Goal: Task Accomplishment & Management: Use online tool/utility

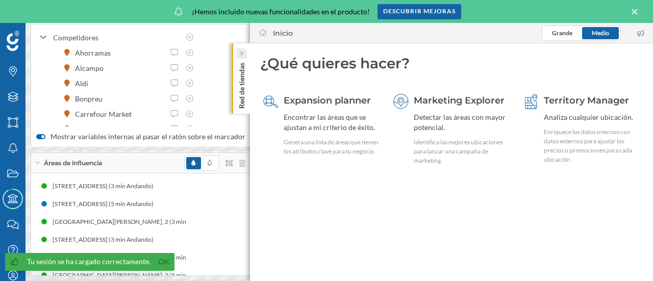
click at [244, 56] on div at bounding box center [242, 53] width 10 height 10
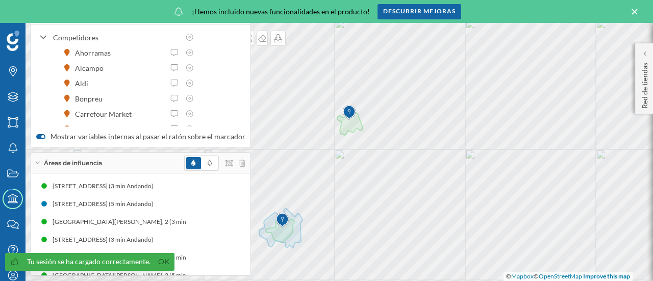
click at [245, 164] on div "Áreas de influencia" at bounding box center [140, 163] width 219 height 20
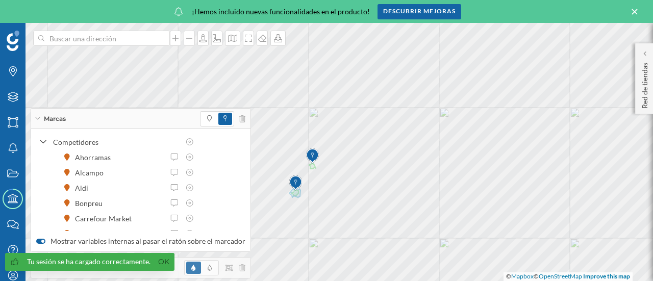
click at [635, 11] on icon at bounding box center [635, 12] width 6 height 6
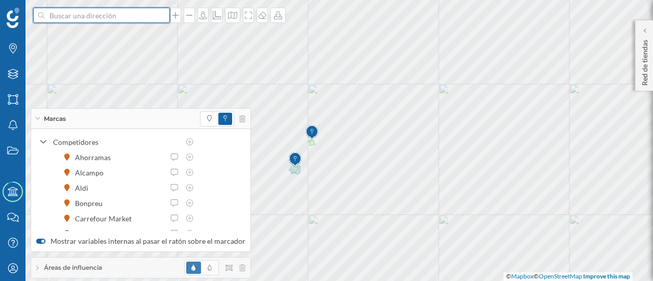
click at [106, 18] on input at bounding box center [101, 15] width 114 height 15
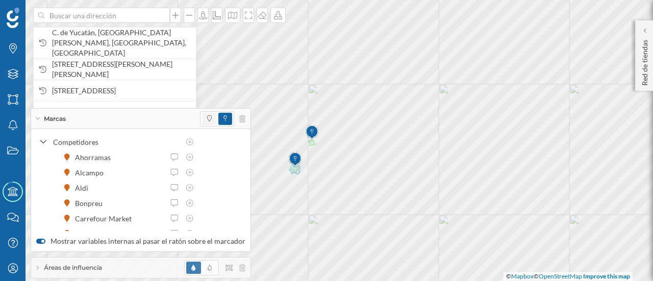
click at [202, 122] on span at bounding box center [209, 119] width 15 height 12
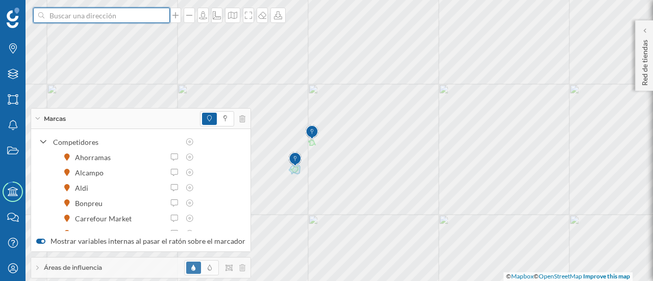
click at [63, 19] on input at bounding box center [101, 15] width 114 height 15
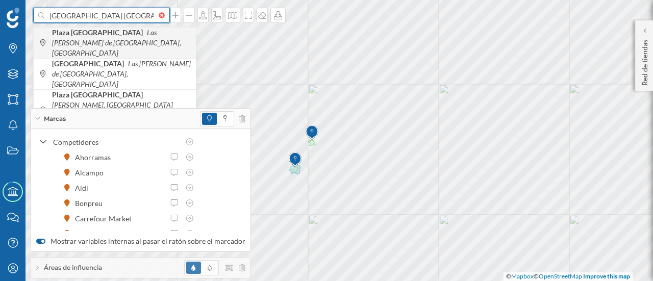
type input "[GEOGRAPHIC_DATA] [GEOGRAPHIC_DATA][PERSON_NAME]"
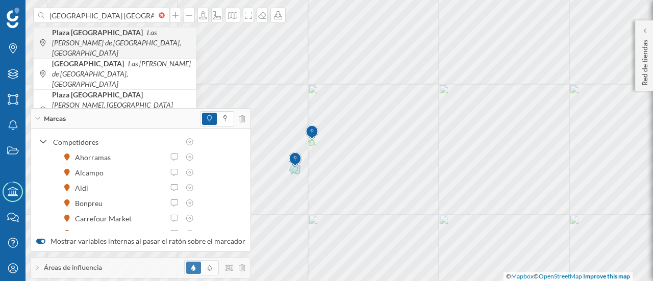
click at [115, 39] on icon "Las [PERSON_NAME] de [GEOGRAPHIC_DATA], [GEOGRAPHIC_DATA]" at bounding box center [116, 42] width 129 height 29
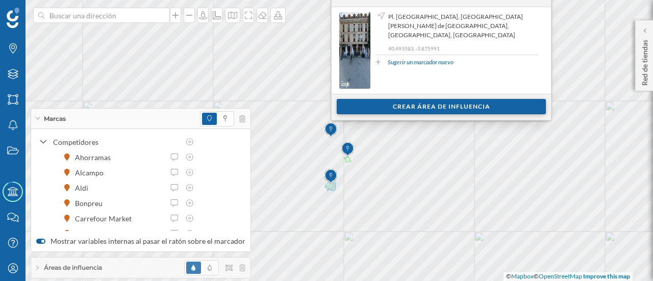
click at [390, 111] on div "Crear área de influencia" at bounding box center [441, 106] width 209 height 15
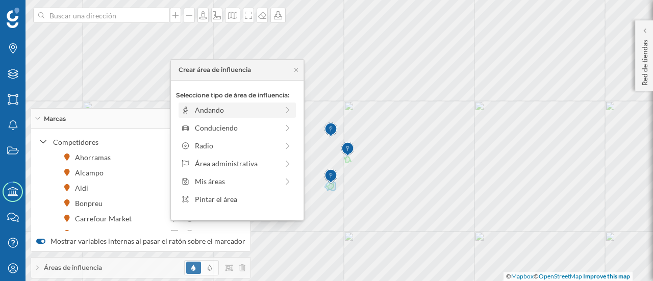
click at [229, 113] on div "Andando" at bounding box center [236, 110] width 83 height 11
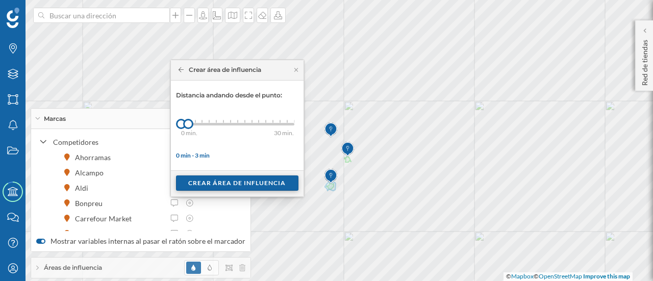
click at [228, 183] on div "Crear área de influencia" at bounding box center [237, 183] width 122 height 15
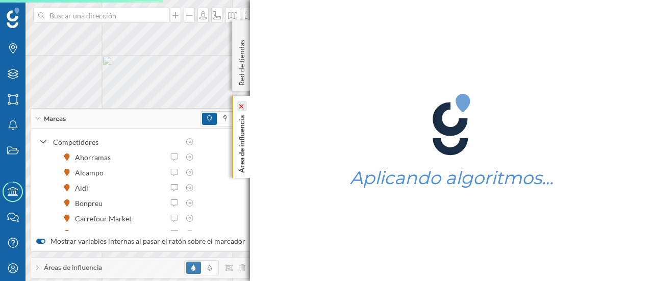
click at [239, 107] on icon at bounding box center [241, 106] width 7 height 5
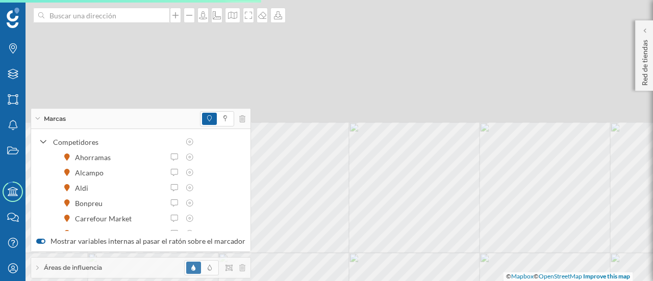
click at [374, 281] on html "Marcas Capas Áreas Notificaciones Estados Academy Contacta con nosotros Centro …" at bounding box center [326, 140] width 653 height 281
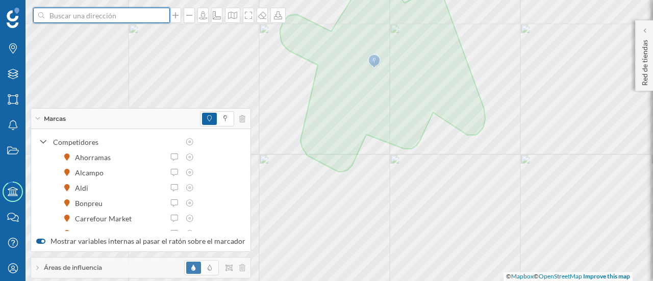
click at [71, 18] on input at bounding box center [101, 15] width 114 height 15
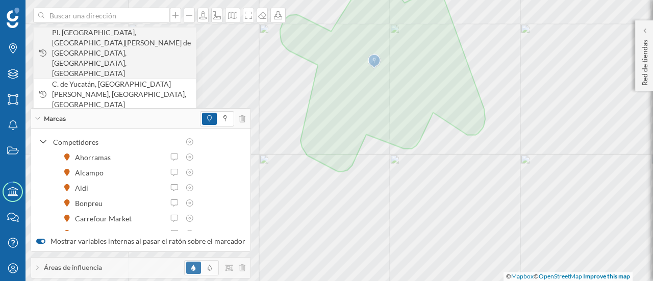
click at [90, 39] on span "Pl. [GEOGRAPHIC_DATA], [GEOGRAPHIC_DATA][PERSON_NAME] de [GEOGRAPHIC_DATA], [GE…" at bounding box center [121, 53] width 139 height 51
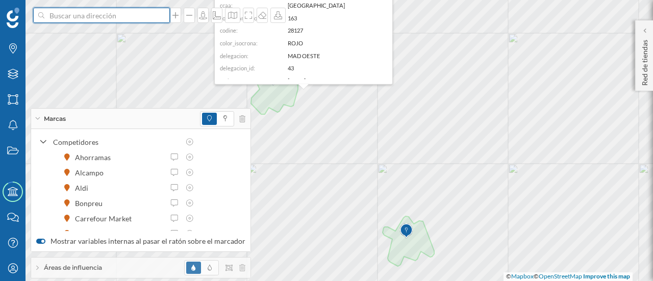
click at [72, 18] on input at bounding box center [101, 15] width 114 height 15
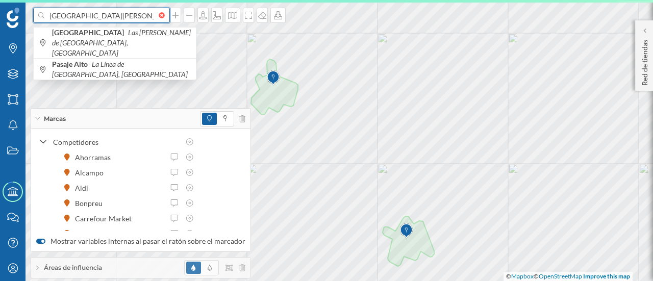
scroll to position [0, 3]
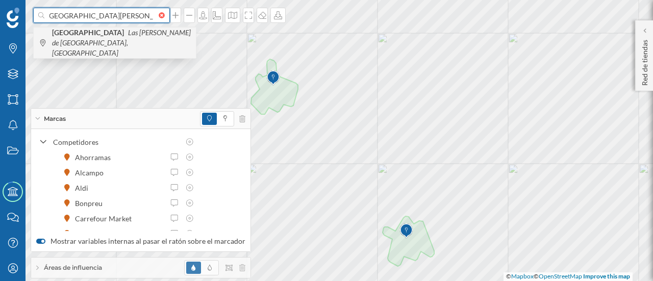
type input "[GEOGRAPHIC_DATA][PERSON_NAME]"
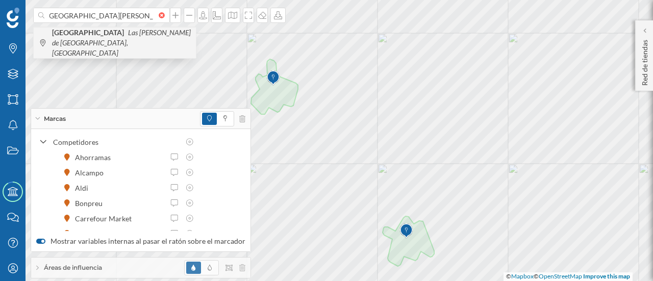
scroll to position [0, 0]
click at [75, 36] on b "[GEOGRAPHIC_DATA]" at bounding box center [89, 32] width 75 height 9
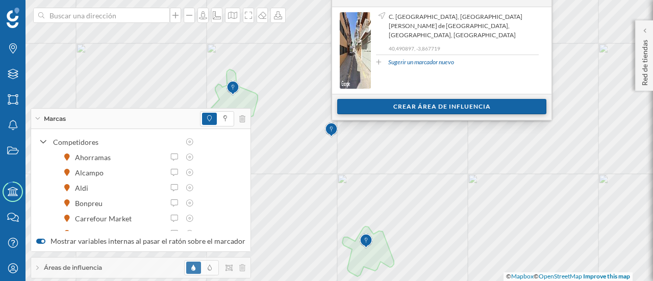
click at [373, 108] on div "Crear área de influencia" at bounding box center [441, 106] width 209 height 15
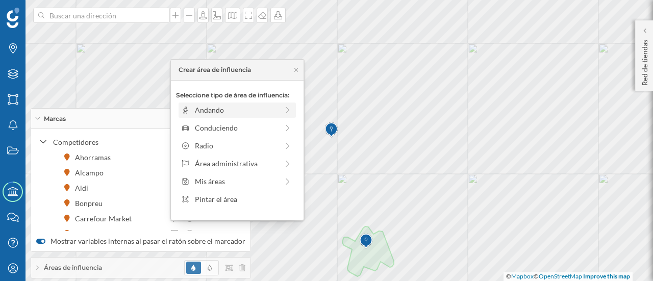
click at [194, 110] on div "Andando" at bounding box center [229, 110] width 97 height 11
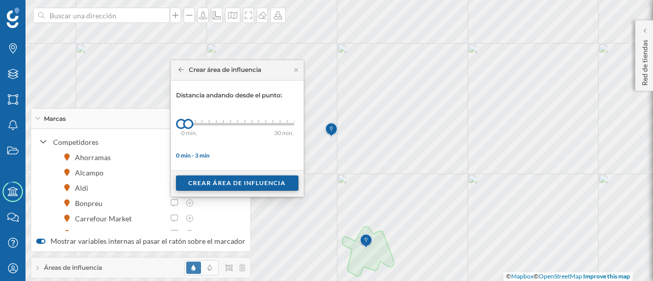
click at [228, 183] on div "Crear área de influencia" at bounding box center [237, 183] width 122 height 15
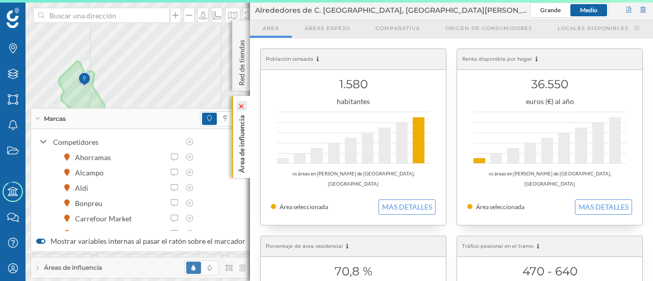
click at [244, 103] on icon at bounding box center [242, 106] width 10 height 10
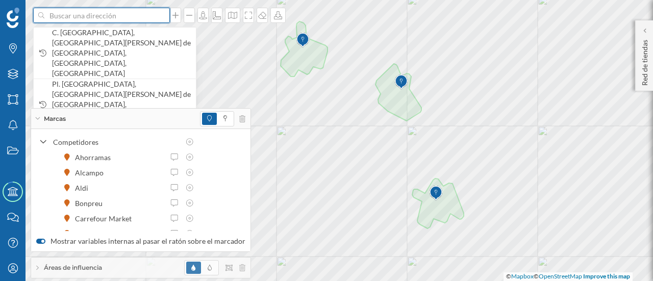
click at [84, 20] on input at bounding box center [101, 15] width 114 height 15
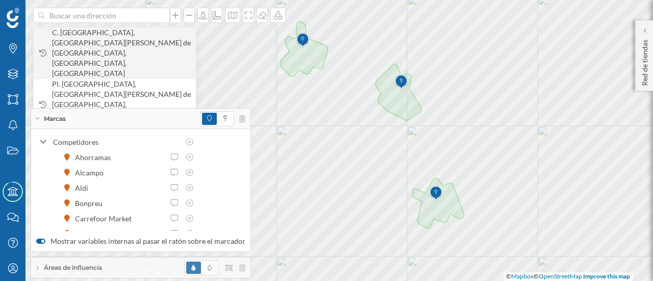
click at [95, 42] on span "C. [GEOGRAPHIC_DATA], [GEOGRAPHIC_DATA][PERSON_NAME] de [GEOGRAPHIC_DATA], [GEO…" at bounding box center [121, 53] width 139 height 51
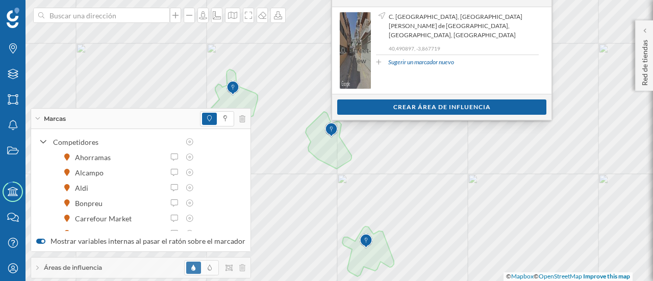
click at [364, 52] on span "Ir a Street View" at bounding box center [360, 50] width 21 height 31
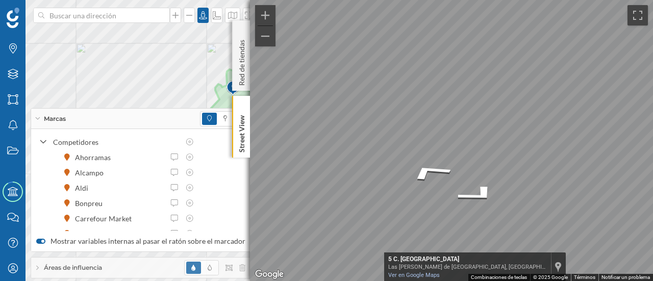
click at [229, 87] on div "Marcas Capas Áreas Notificaciones Estados Academy Contacta con nosotros Centro …" at bounding box center [326, 140] width 653 height 281
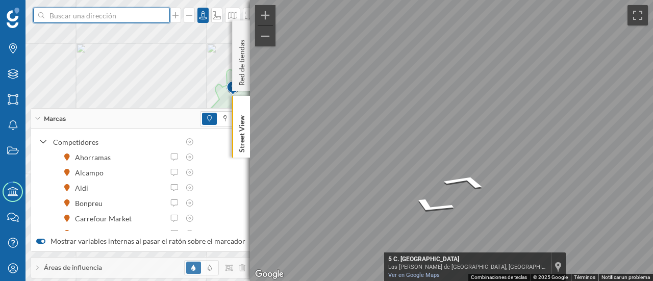
click at [66, 19] on input at bounding box center [101, 15] width 114 height 15
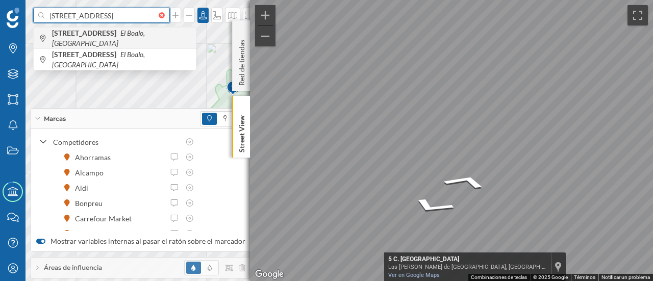
type input "[STREET_ADDRESS]"
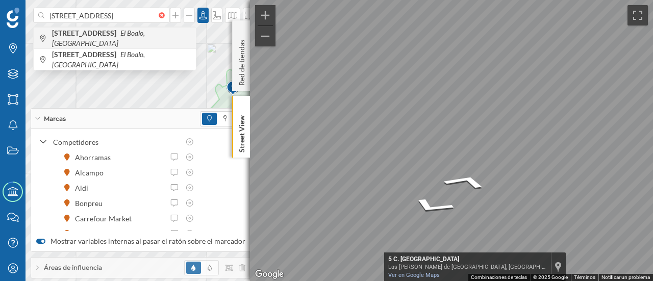
click at [94, 37] on b "[STREET_ADDRESS]" at bounding box center [85, 33] width 67 height 9
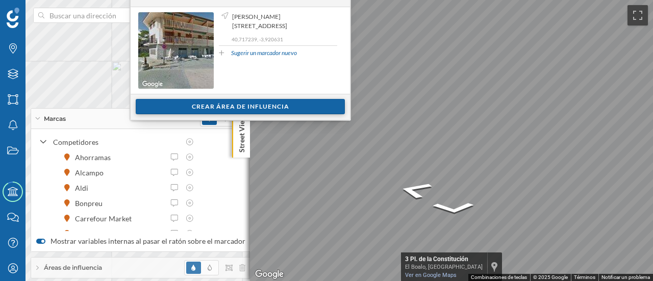
click at [174, 109] on div "Crear área de influencia" at bounding box center [240, 106] width 209 height 15
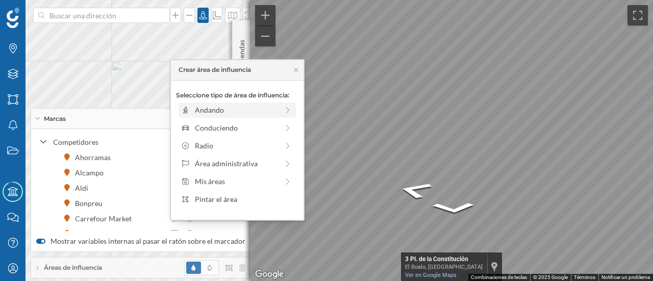
click at [205, 109] on div "Andando" at bounding box center [236, 110] width 83 height 11
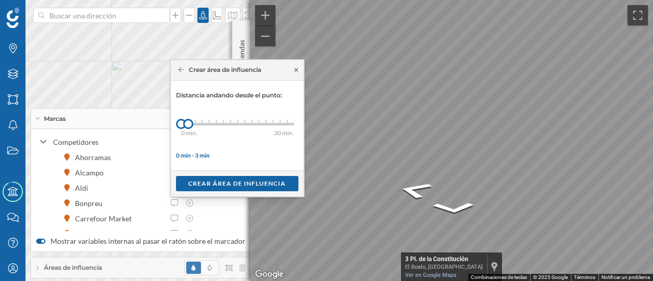
click at [296, 67] on icon at bounding box center [296, 70] width 8 height 6
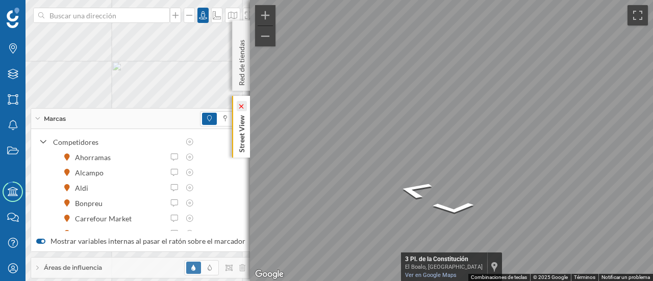
click at [244, 105] on icon at bounding box center [241, 106] width 7 height 5
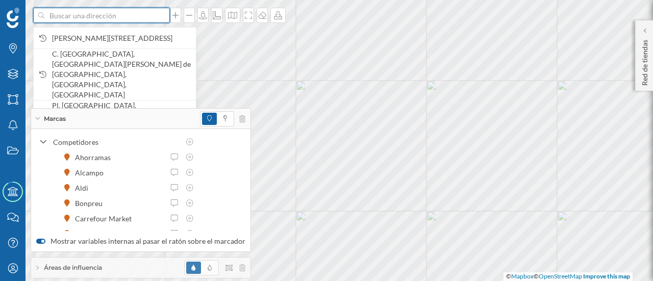
click at [116, 16] on input at bounding box center [101, 15] width 114 height 15
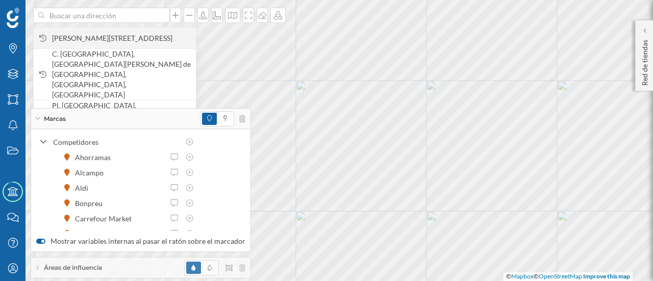
click at [117, 38] on span "[PERSON_NAME][STREET_ADDRESS]" at bounding box center [121, 38] width 139 height 10
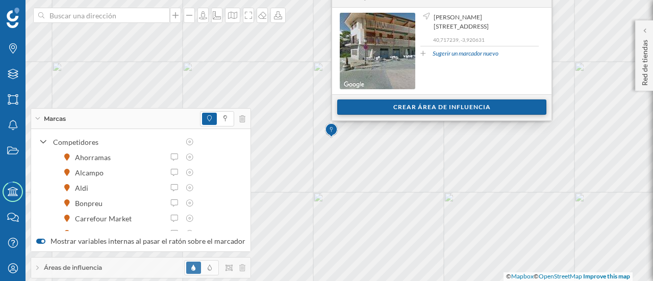
click at [356, 109] on div "Crear área de influencia" at bounding box center [441, 107] width 209 height 15
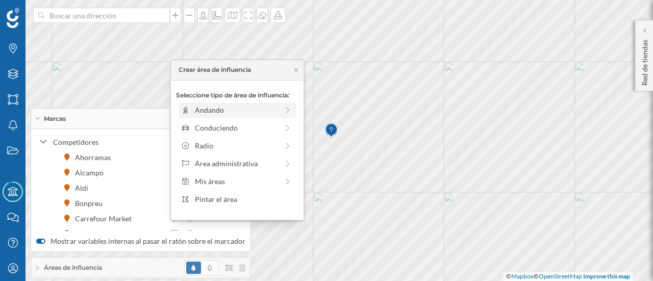
click at [253, 108] on div "Andando" at bounding box center [236, 110] width 83 height 11
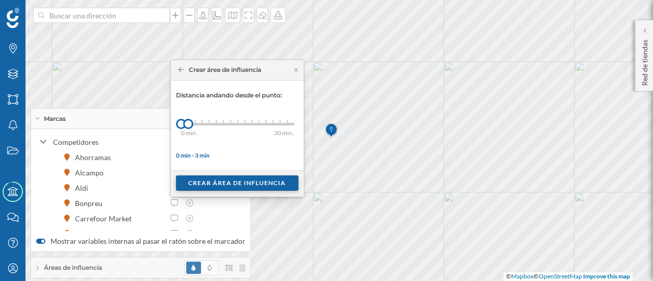
click at [245, 183] on div "Crear área de influencia" at bounding box center [237, 183] width 122 height 15
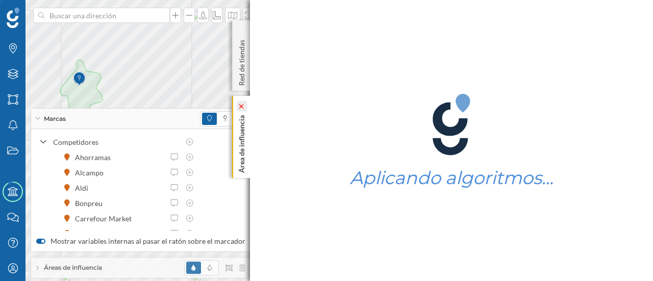
click at [243, 107] on icon at bounding box center [241, 106] width 5 height 5
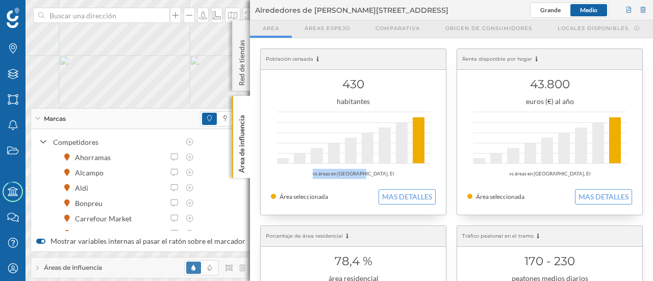
drag, startPoint x: 233, startPoint y: 114, endPoint x: 335, endPoint y: 135, distance: 104.8
click at [335, 135] on div "430 habitantes vs áreas en [GEOGRAPHIC_DATA], El Área seleccionada MAS DETALLES" at bounding box center [353, 132] width 185 height 166
click at [238, 104] on icon at bounding box center [241, 106] width 7 height 5
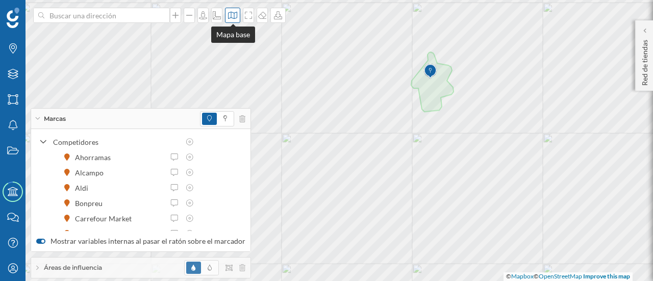
click at [233, 19] on icon at bounding box center [233, 15] width 10 height 8
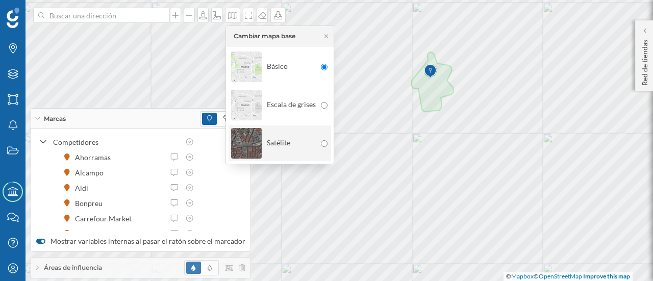
click at [285, 144] on div "Satélite" at bounding box center [273, 144] width 85 height 36
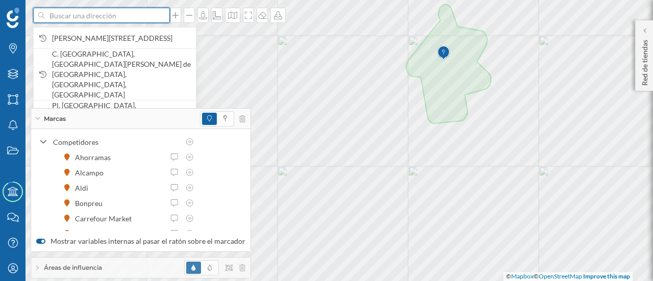
click at [71, 19] on input at bounding box center [101, 15] width 114 height 15
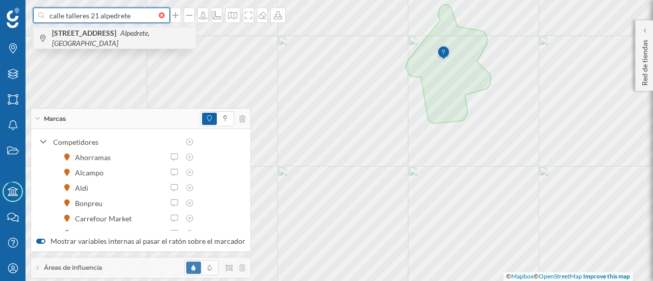
type input "calle talleres 21 alpedrete"
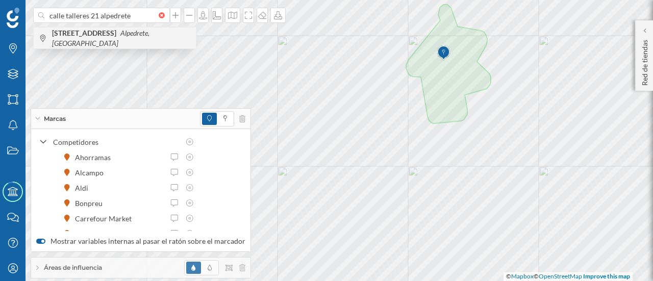
click at [98, 37] on b "[STREET_ADDRESS]" at bounding box center [85, 33] width 67 height 9
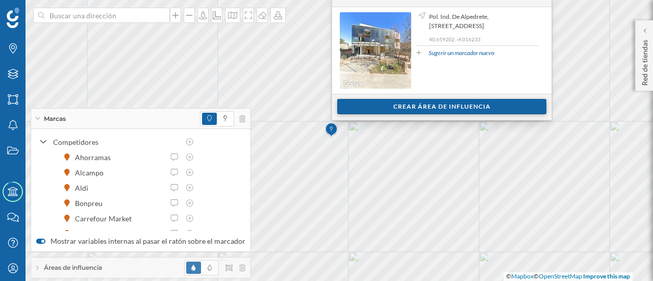
click at [347, 107] on div "Crear área de influencia" at bounding box center [441, 106] width 209 height 15
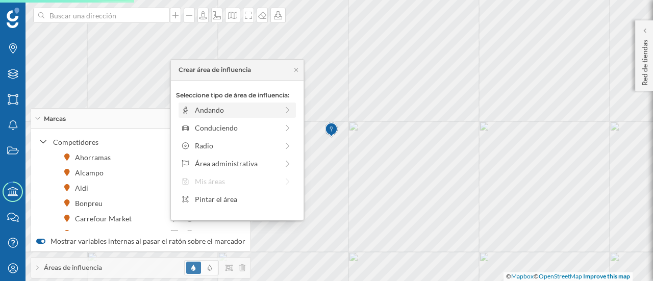
click at [238, 111] on div "Andando" at bounding box center [236, 110] width 83 height 11
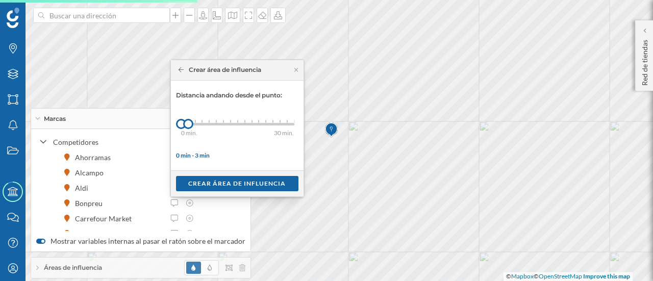
click at [233, 157] on div "0 min - 3 min" at bounding box center [237, 155] width 122 height 9
click at [243, 184] on div "Crear área de influencia" at bounding box center [237, 183] width 122 height 15
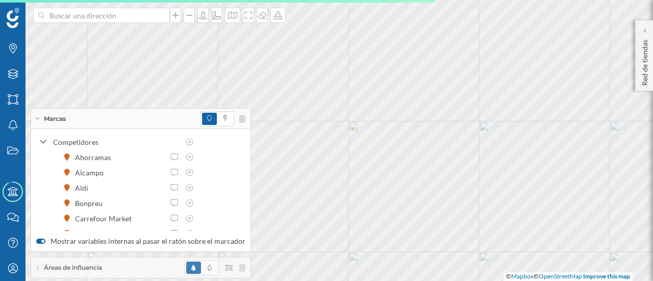
scroll to position [89, 0]
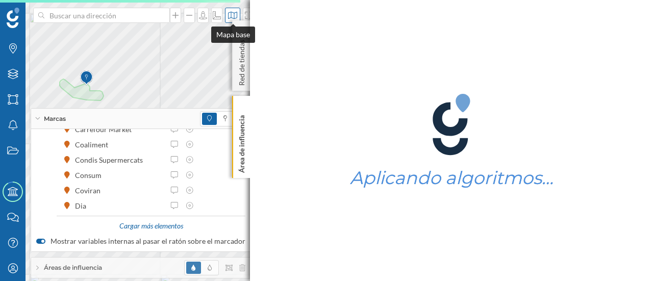
click at [232, 16] on icon at bounding box center [232, 15] width 9 height 7
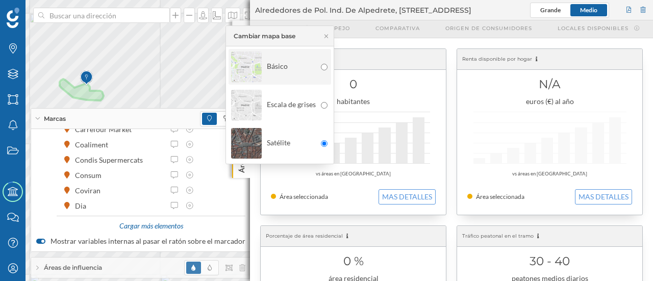
click at [262, 67] on div "Básico" at bounding box center [273, 67] width 85 height 36
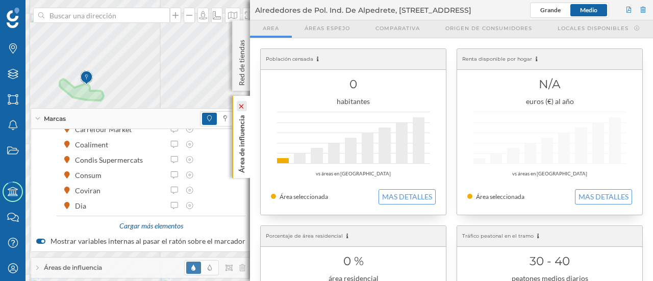
click at [246, 106] on vue-fontawesome-icon-wrapper at bounding box center [242, 106] width 10 height 5
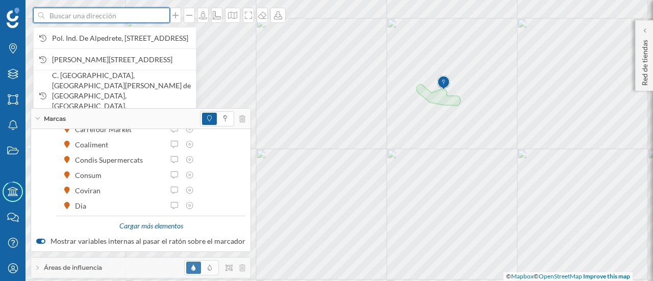
click at [100, 13] on input at bounding box center [101, 15] width 114 height 15
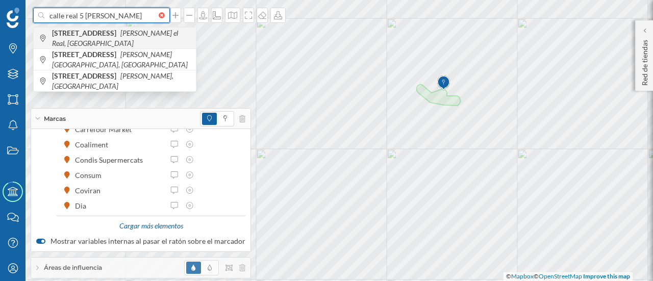
type input "calle real 5 [PERSON_NAME]"
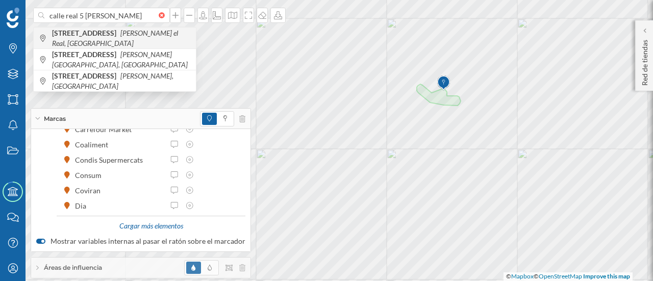
click at [118, 41] on icon "[PERSON_NAME] el Real, [GEOGRAPHIC_DATA]" at bounding box center [115, 38] width 126 height 19
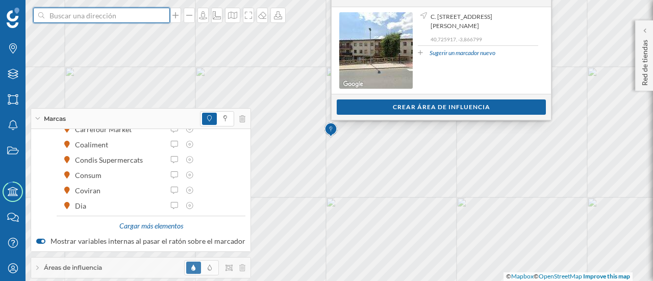
click at [75, 17] on input at bounding box center [101, 15] width 114 height 15
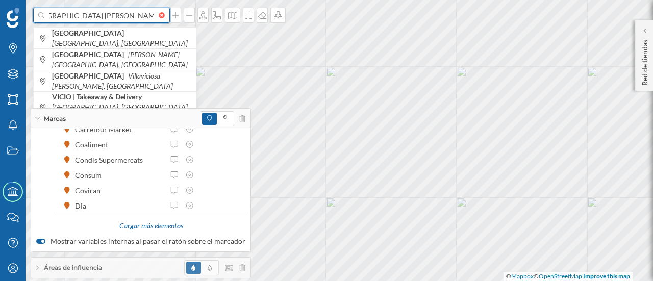
scroll to position [0, 23]
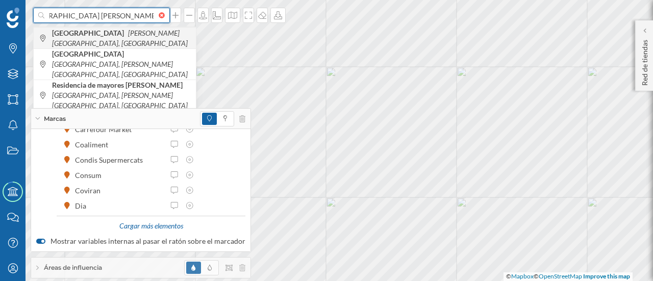
type input "[GEOGRAPHIC_DATA] [PERSON_NAME][GEOGRAPHIC_DATA]"
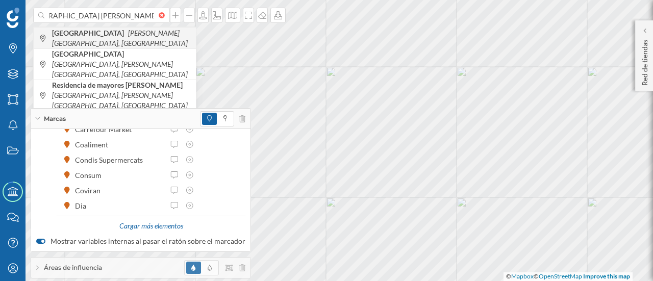
scroll to position [0, 0]
click at [108, 44] on span "[GEOGRAPHIC_DATA] [PERSON_NAME][GEOGRAPHIC_DATA], [GEOGRAPHIC_DATA]" at bounding box center [121, 38] width 139 height 20
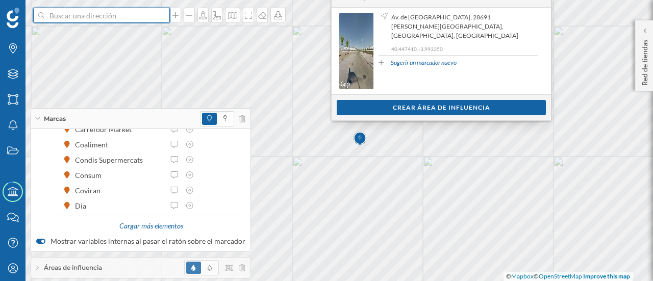
click at [70, 13] on input at bounding box center [101, 15] width 114 height 15
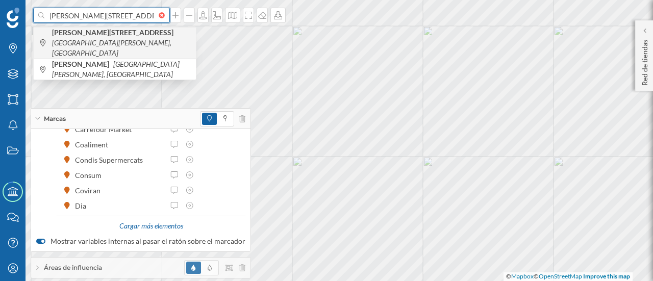
type input "[PERSON_NAME][STREET_ADDRESS]"
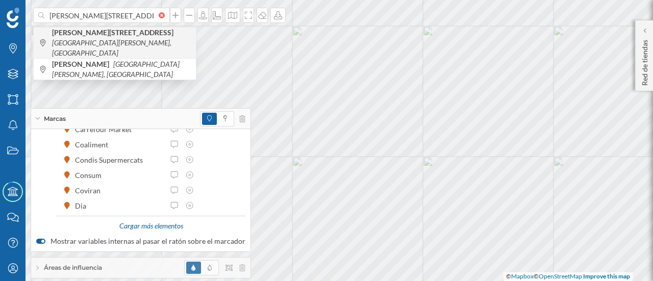
click at [90, 38] on icon "[GEOGRAPHIC_DATA][PERSON_NAME], [GEOGRAPHIC_DATA]" at bounding box center [111, 47] width 119 height 19
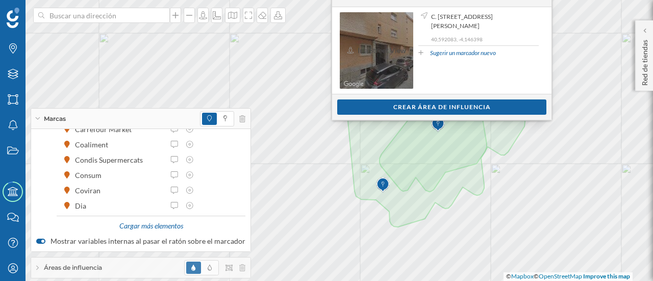
click at [359, 74] on span "Ir a Street View" at bounding box center [376, 50] width 73 height 77
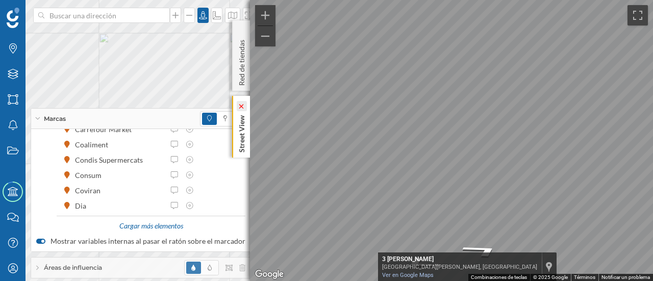
click at [241, 108] on icon at bounding box center [241, 106] width 7 height 5
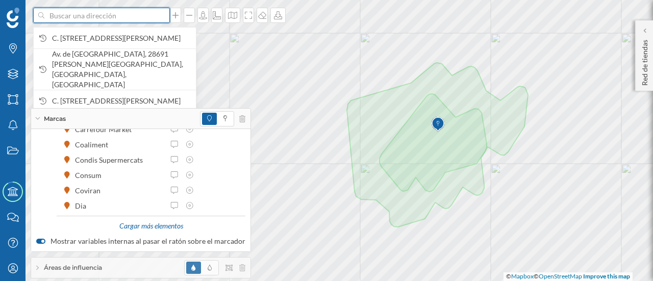
click at [84, 17] on input at bounding box center [101, 15] width 114 height 15
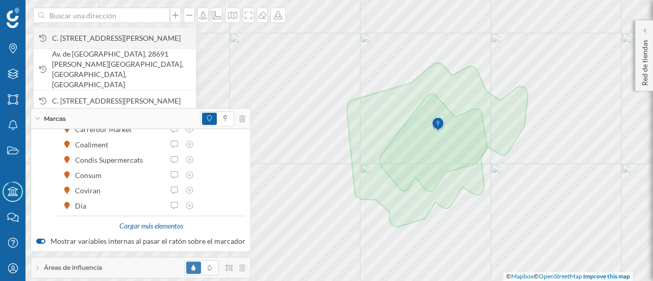
click at [93, 35] on span "C. [STREET_ADDRESS][PERSON_NAME]" at bounding box center [121, 38] width 139 height 10
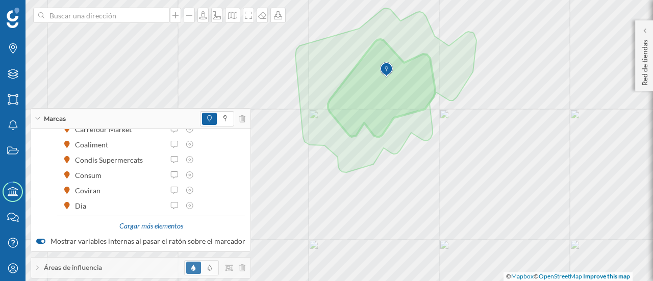
click at [385, 69] on img at bounding box center [386, 70] width 13 height 20
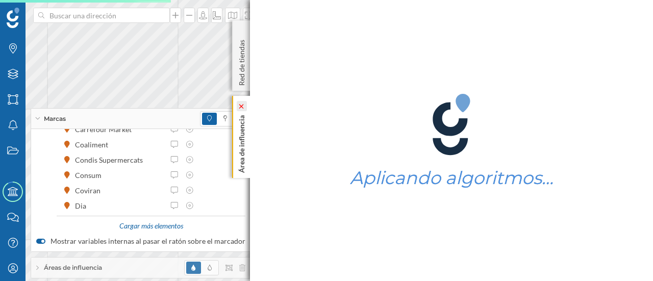
click at [240, 107] on icon at bounding box center [241, 106] width 7 height 5
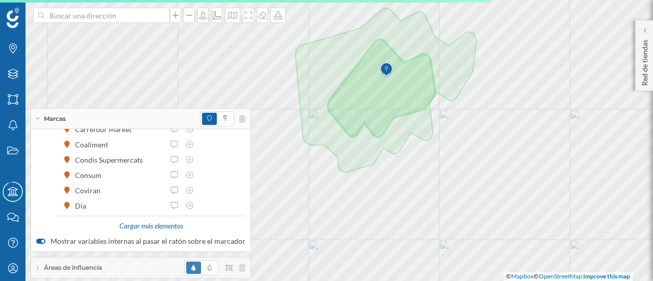
click at [386, 69] on img at bounding box center [386, 70] width 13 height 20
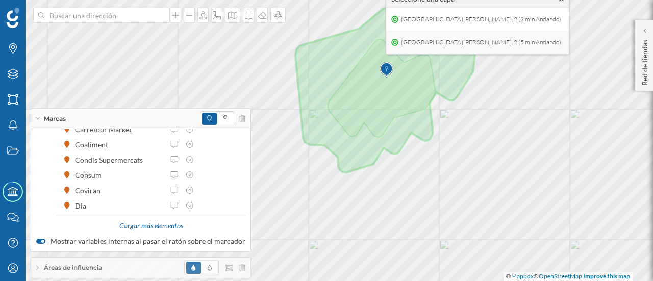
click at [423, 41] on span "[GEOGRAPHIC_DATA][PERSON_NAME], 2 (5 min Andando)" at bounding box center [481, 42] width 165 height 15
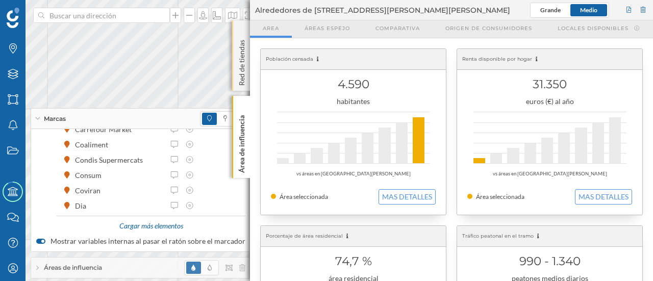
click at [238, 70] on p "Red de tiendas" at bounding box center [242, 61] width 10 height 50
